Goal: Communication & Community: Answer question/provide support

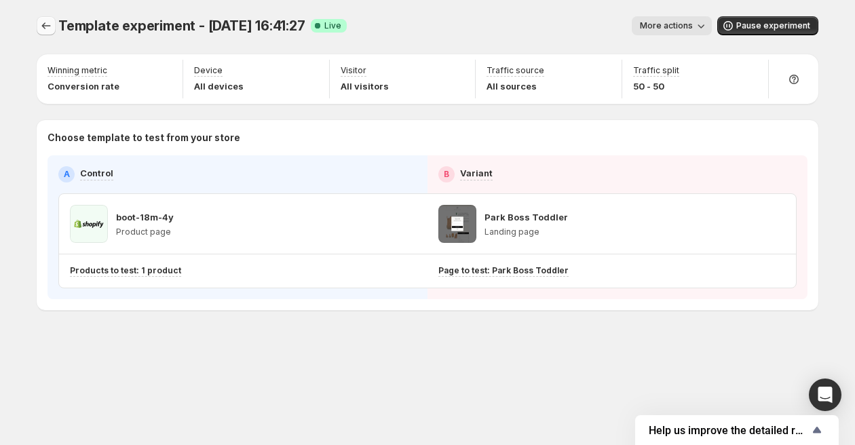
click at [45, 27] on icon "Experiments" at bounding box center [46, 26] width 14 height 14
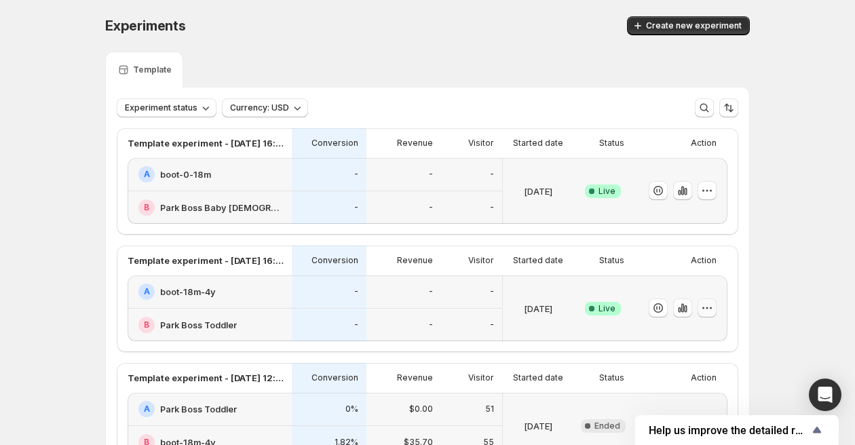
click at [704, 308] on icon "button" at bounding box center [707, 308] width 14 height 14
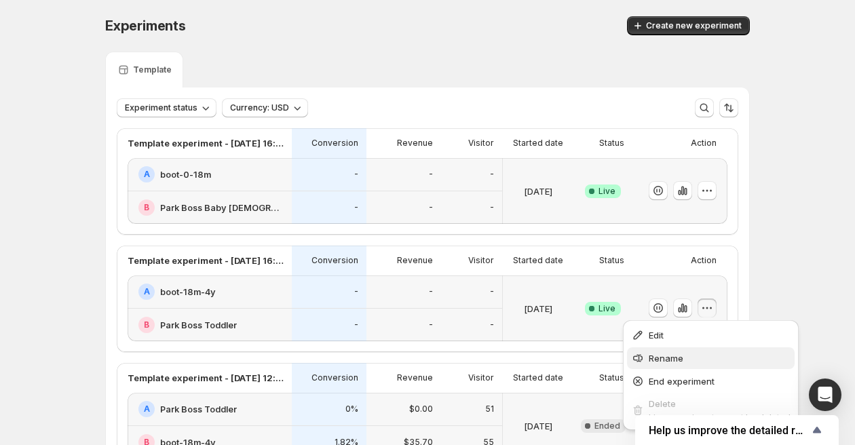
click at [670, 359] on span "Rename" at bounding box center [666, 358] width 35 height 11
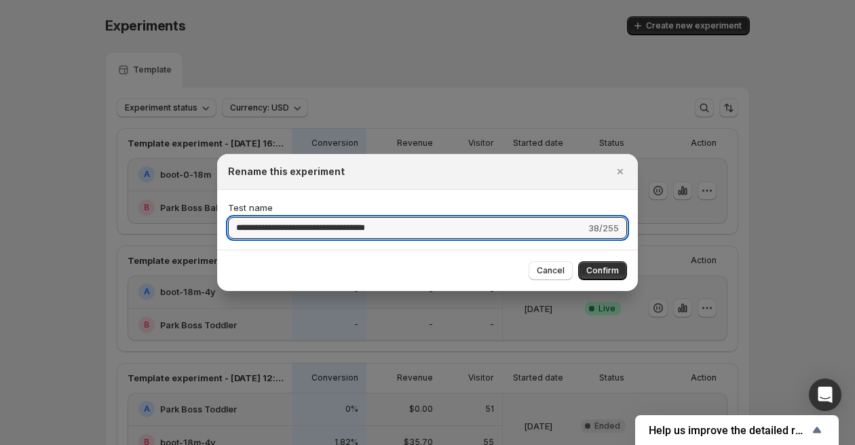
drag, startPoint x: 425, startPoint y: 225, endPoint x: 174, endPoint y: 192, distance: 253.1
type input "**********"
click at [599, 273] on span "Confirm" at bounding box center [602, 270] width 33 height 11
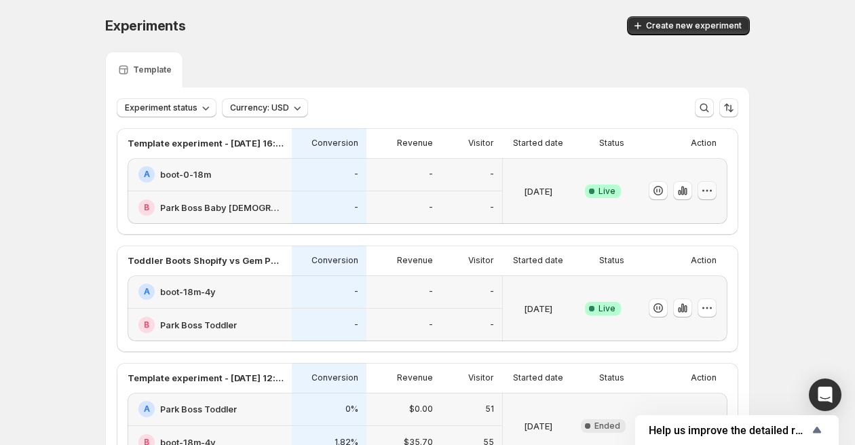
click at [706, 187] on icon "button" at bounding box center [707, 191] width 14 height 14
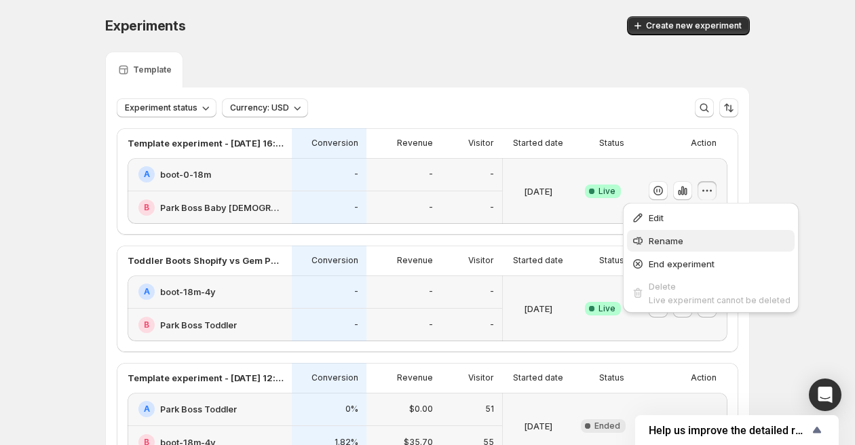
click at [701, 241] on span "Rename" at bounding box center [720, 241] width 142 height 14
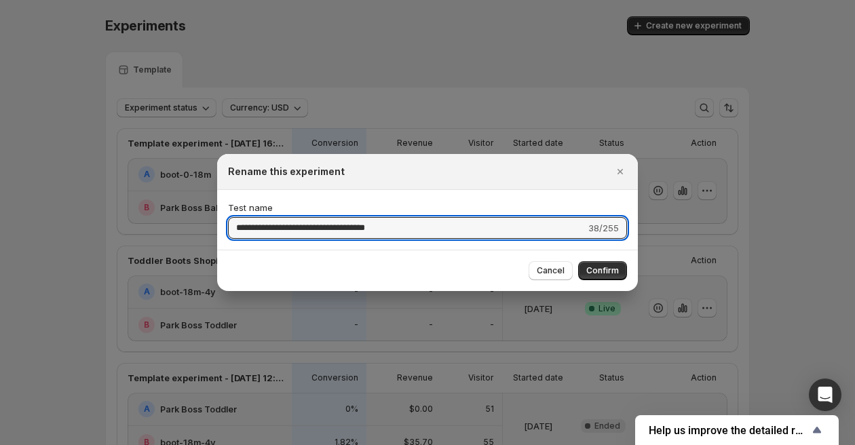
drag, startPoint x: 413, startPoint y: 224, endPoint x: 221, endPoint y: 232, distance: 192.2
click at [221, 232] on div "**********" at bounding box center [427, 220] width 421 height 60
type input "**********"
click at [596, 269] on span "Confirm" at bounding box center [602, 270] width 33 height 11
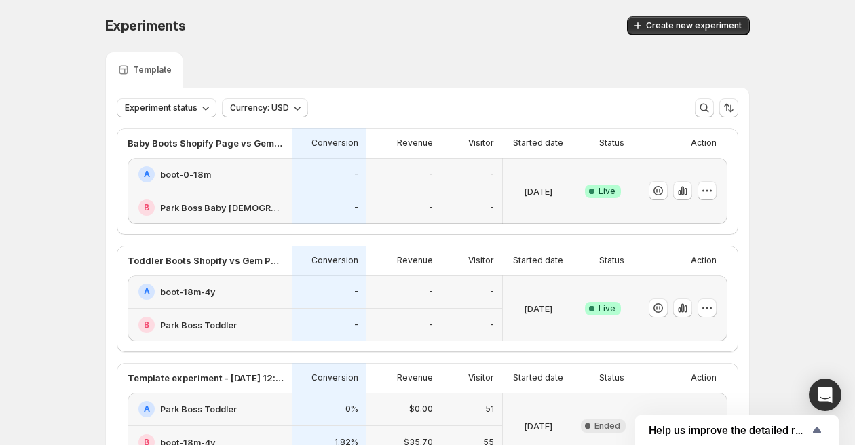
scroll to position [108, 0]
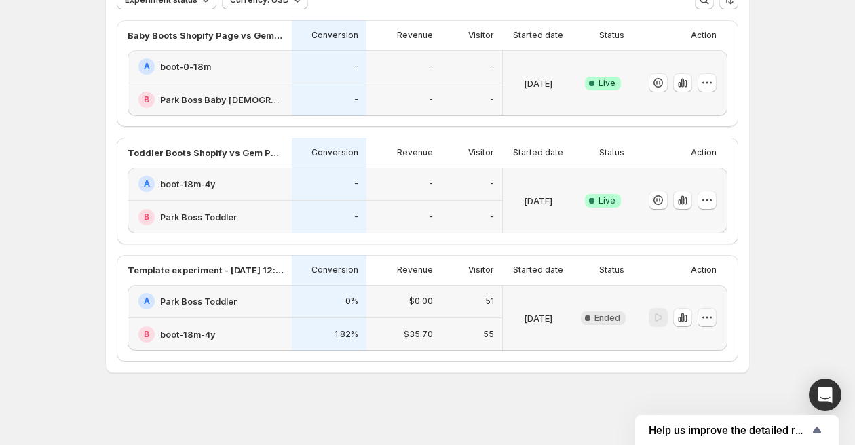
click at [713, 316] on icon "button" at bounding box center [707, 318] width 14 height 14
click at [688, 196] on icon "button" at bounding box center [683, 200] width 14 height 14
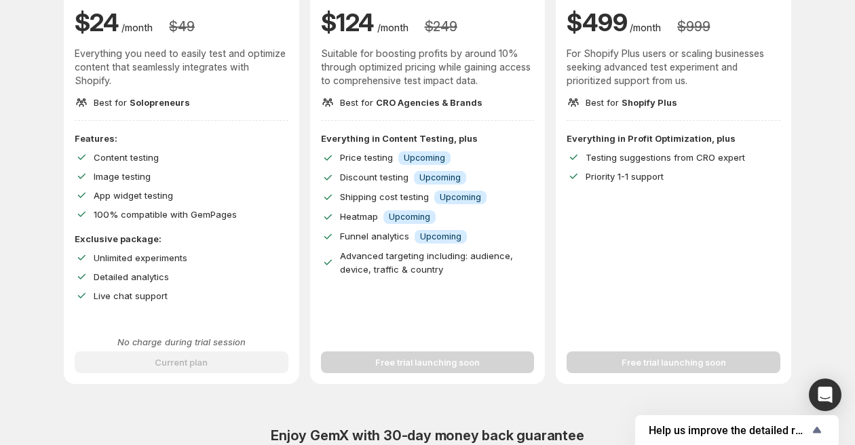
scroll to position [186, 0]
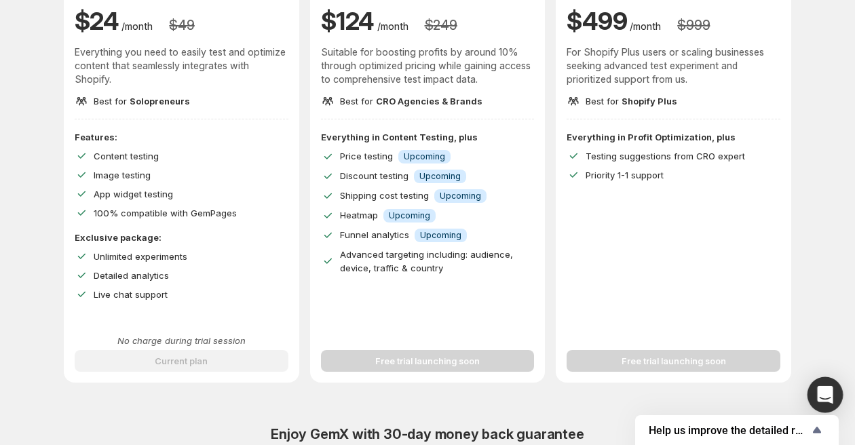
click at [826, 391] on icon "Open Intercom Messenger" at bounding box center [825, 395] width 16 height 18
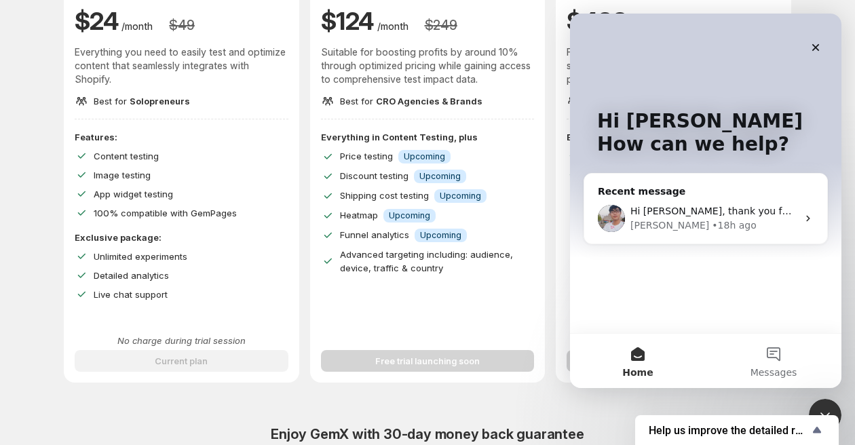
scroll to position [0, 0]
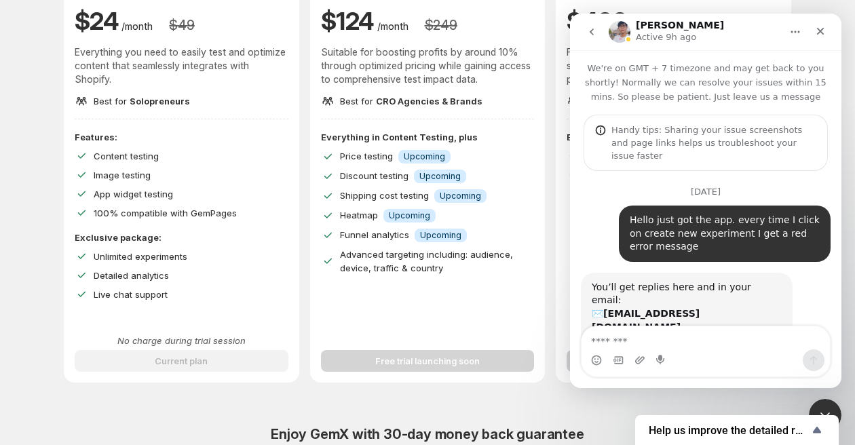
scroll to position [5288, 0]
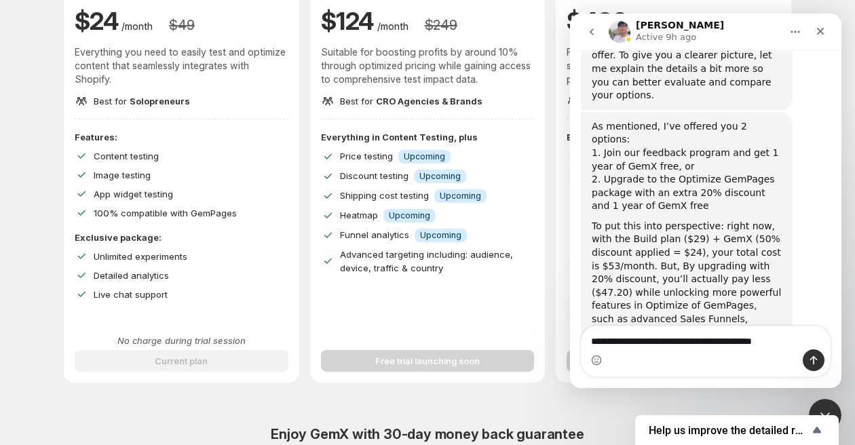
type textarea "**********"
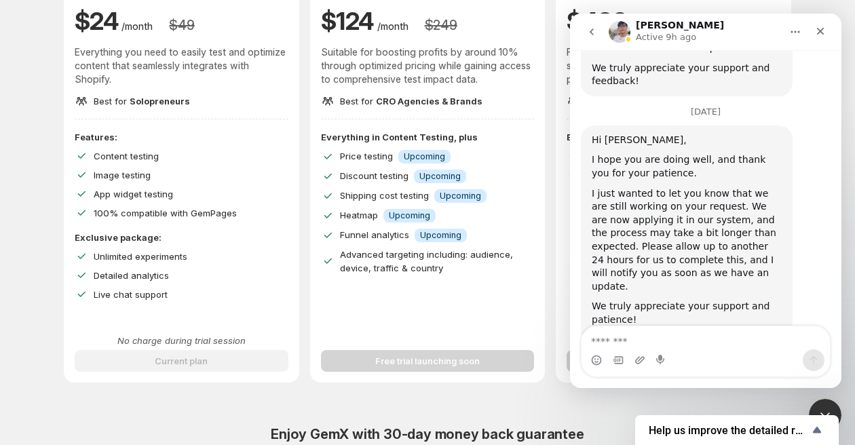
scroll to position [6156, 0]
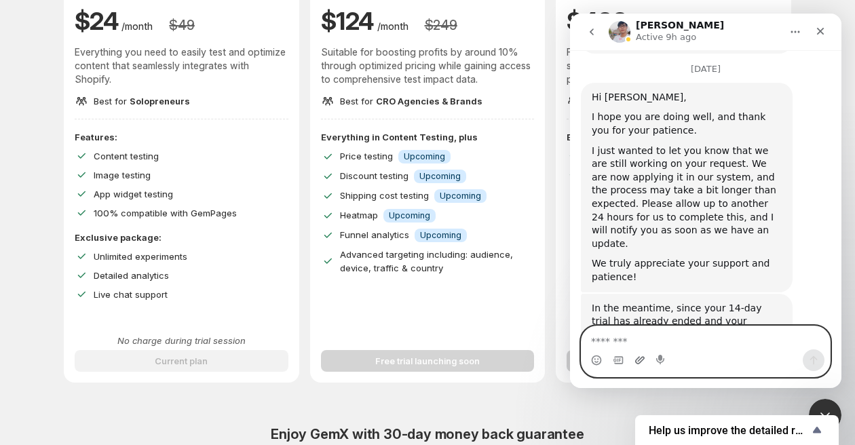
click at [639, 360] on icon "Upload attachment" at bounding box center [639, 359] width 9 height 7
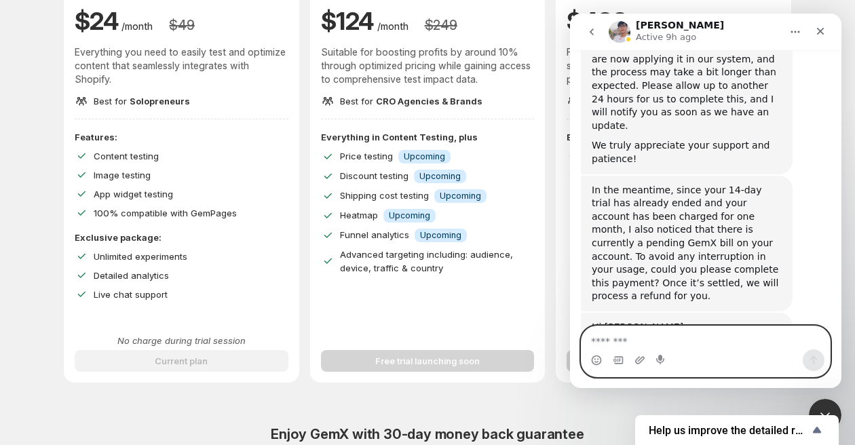
scroll to position [6307, 0]
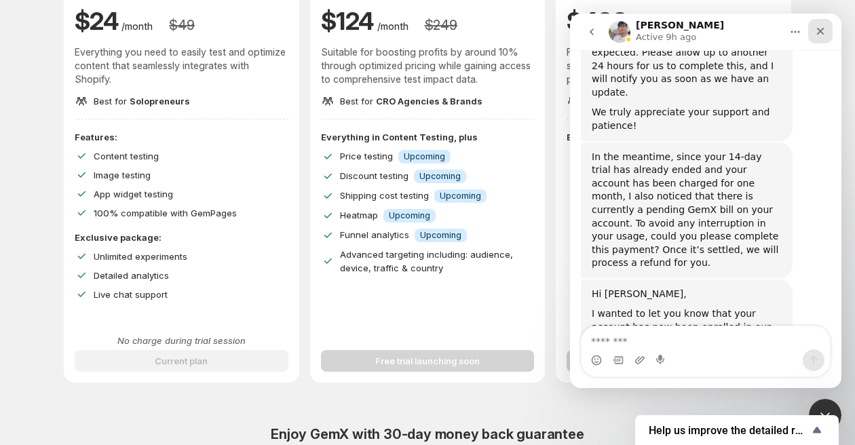
click at [822, 35] on icon "Close" at bounding box center [820, 31] width 11 height 11
